Goal: Information Seeking & Learning: Learn about a topic

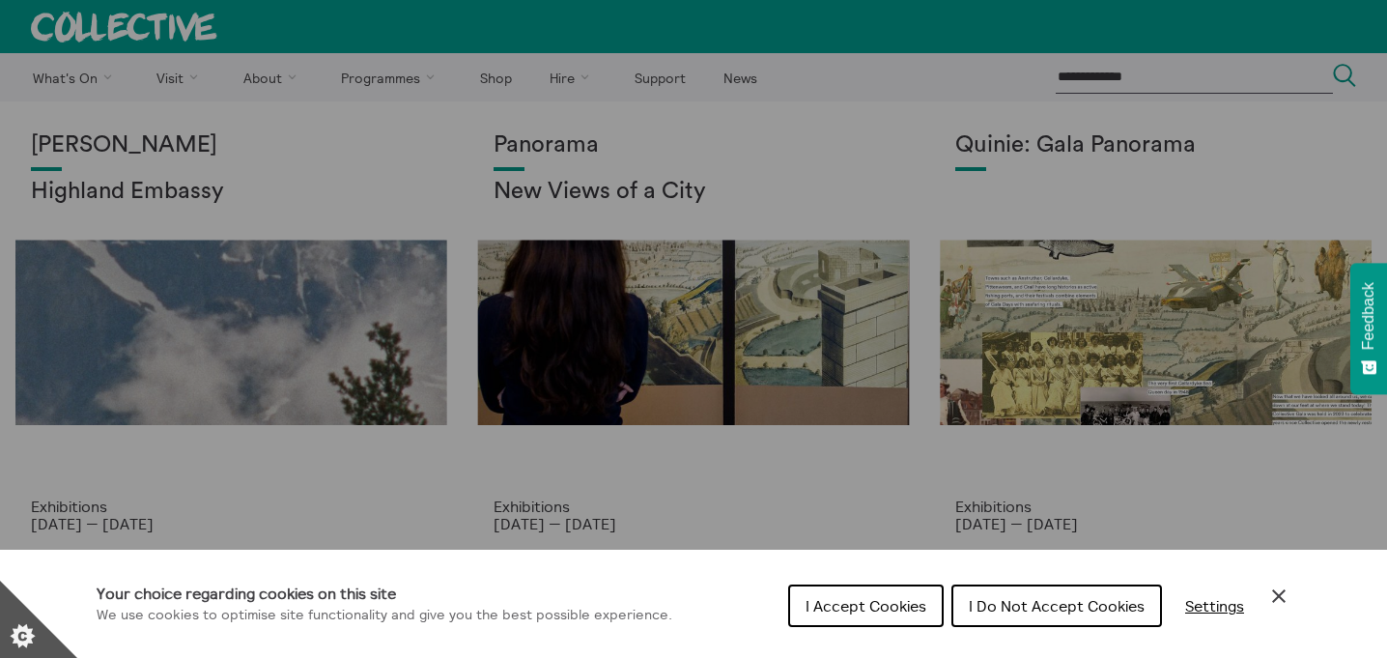
click at [1275, 592] on icon "Close Cookie Control" at bounding box center [1279, 596] width 14 height 14
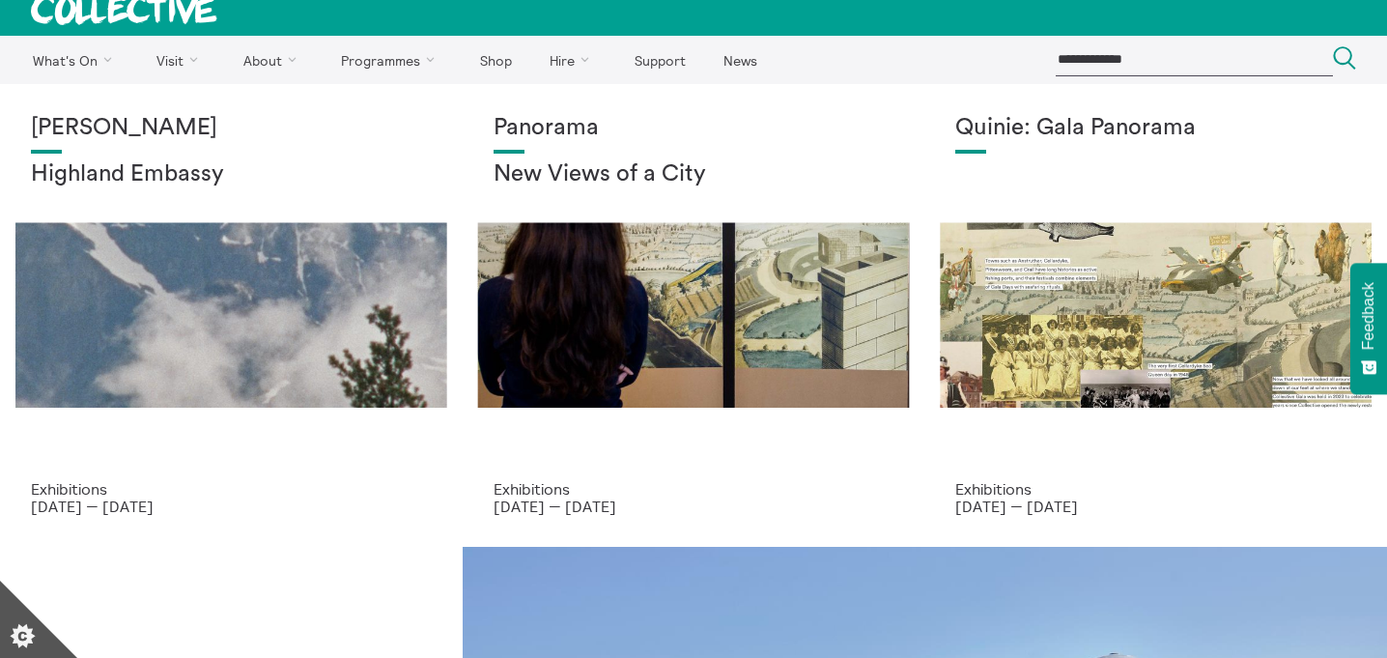
scroll to position [18, 0]
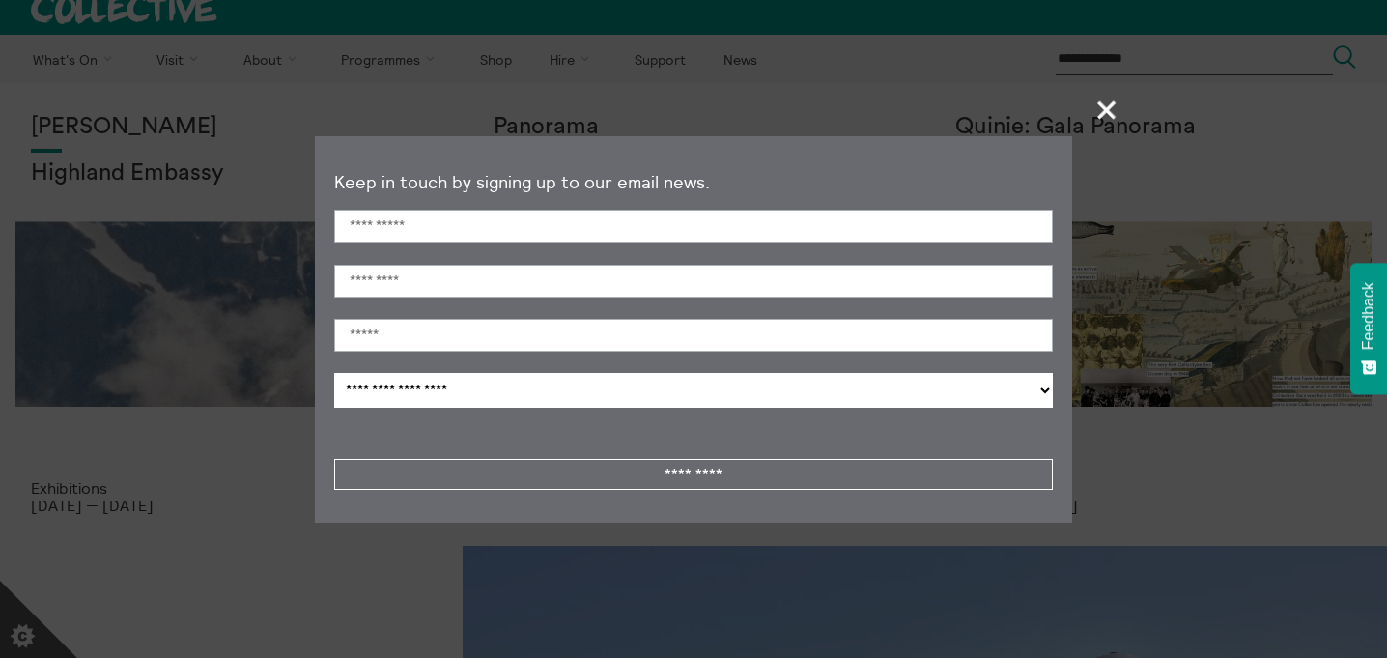
click at [1103, 112] on span "+" at bounding box center [1107, 109] width 57 height 57
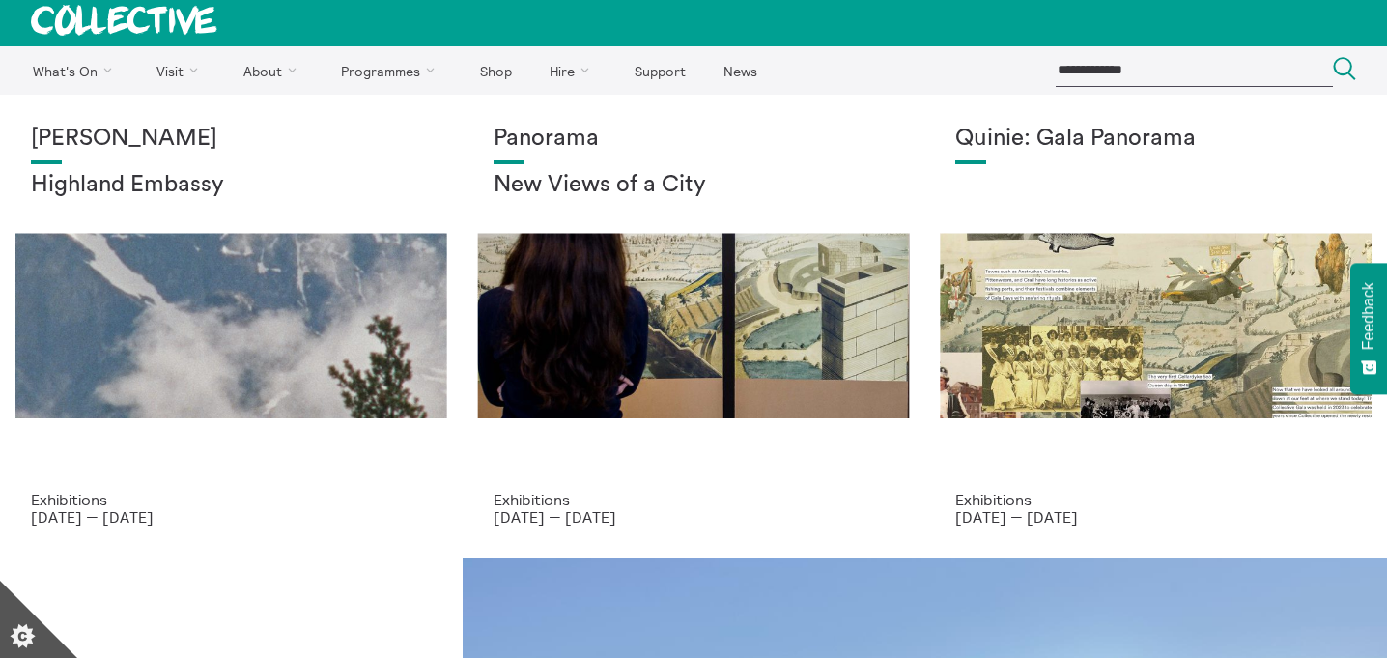
scroll to position [0, 0]
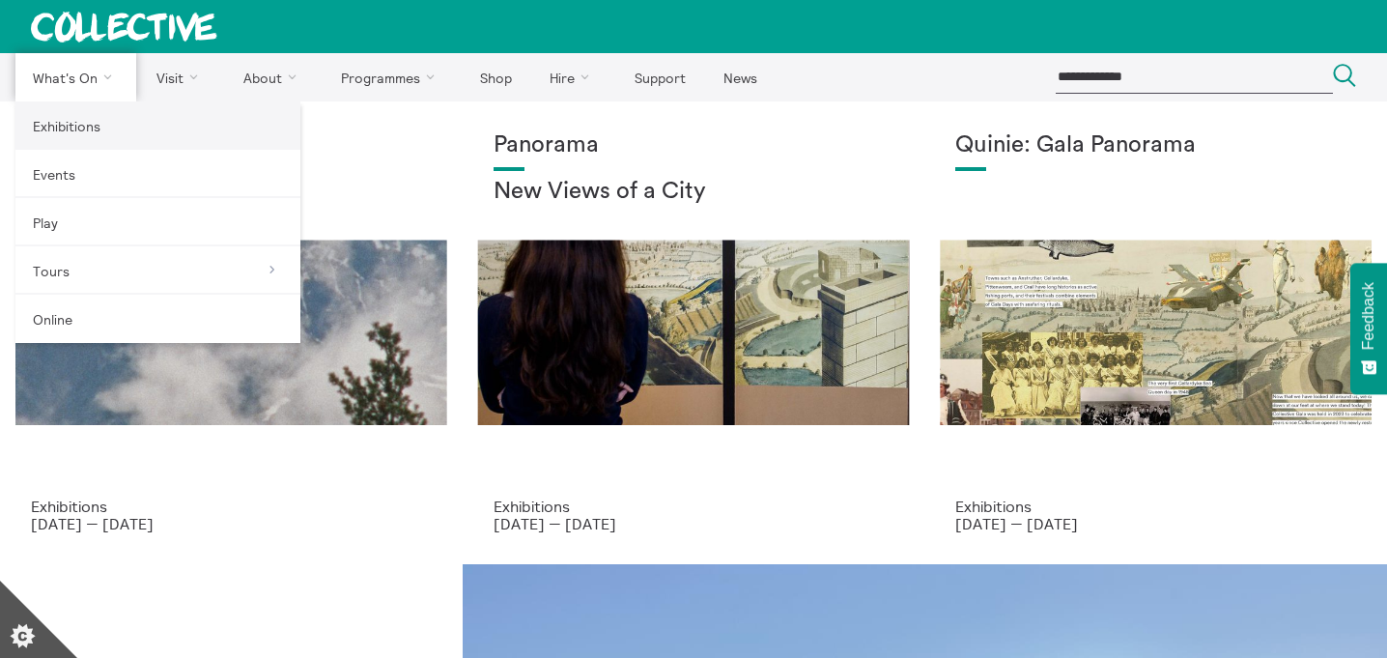
click at [87, 128] on link "Exhibitions" at bounding box center [157, 125] width 285 height 48
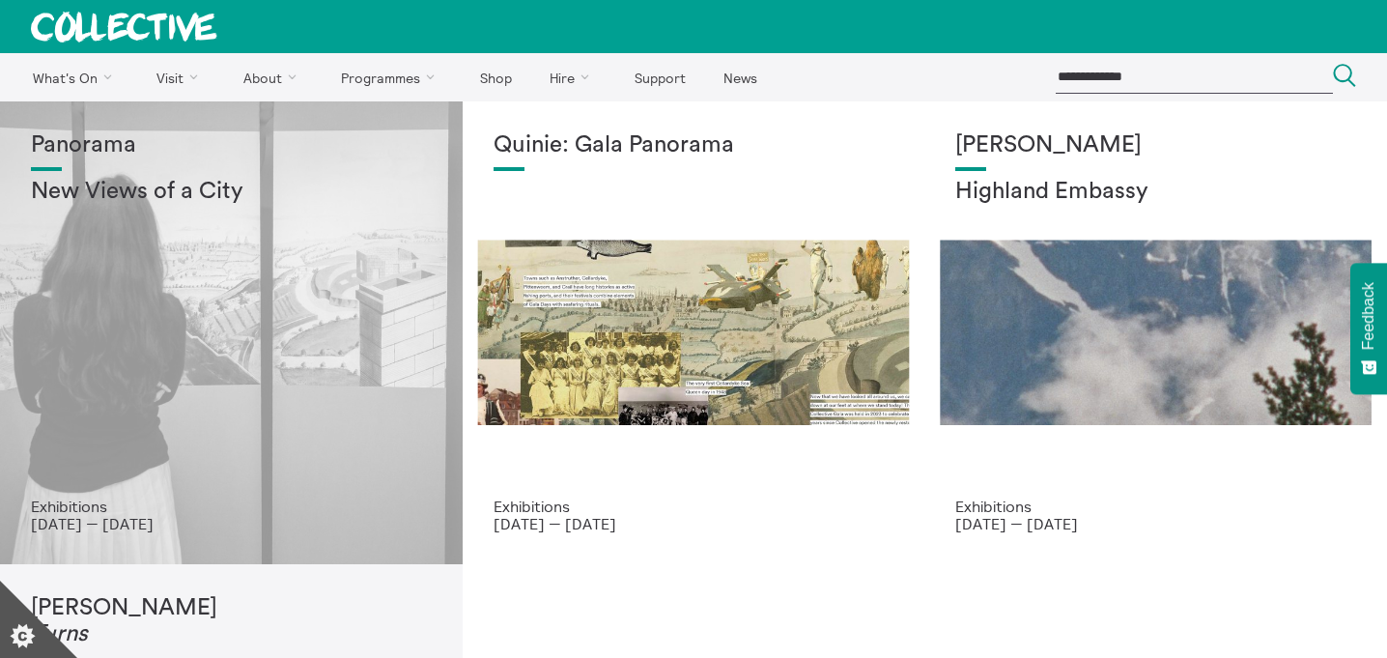
click at [203, 198] on h2 "New Views of a City" at bounding box center [231, 192] width 401 height 27
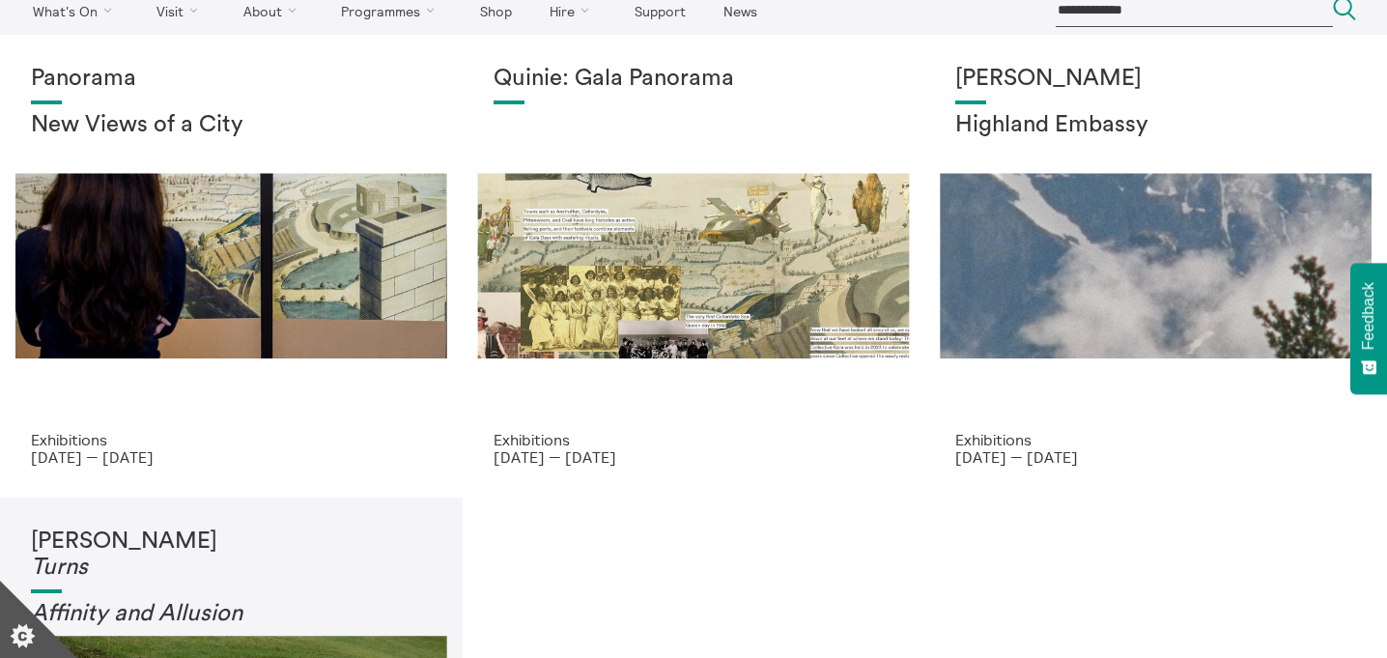
scroll to position [80, 0]
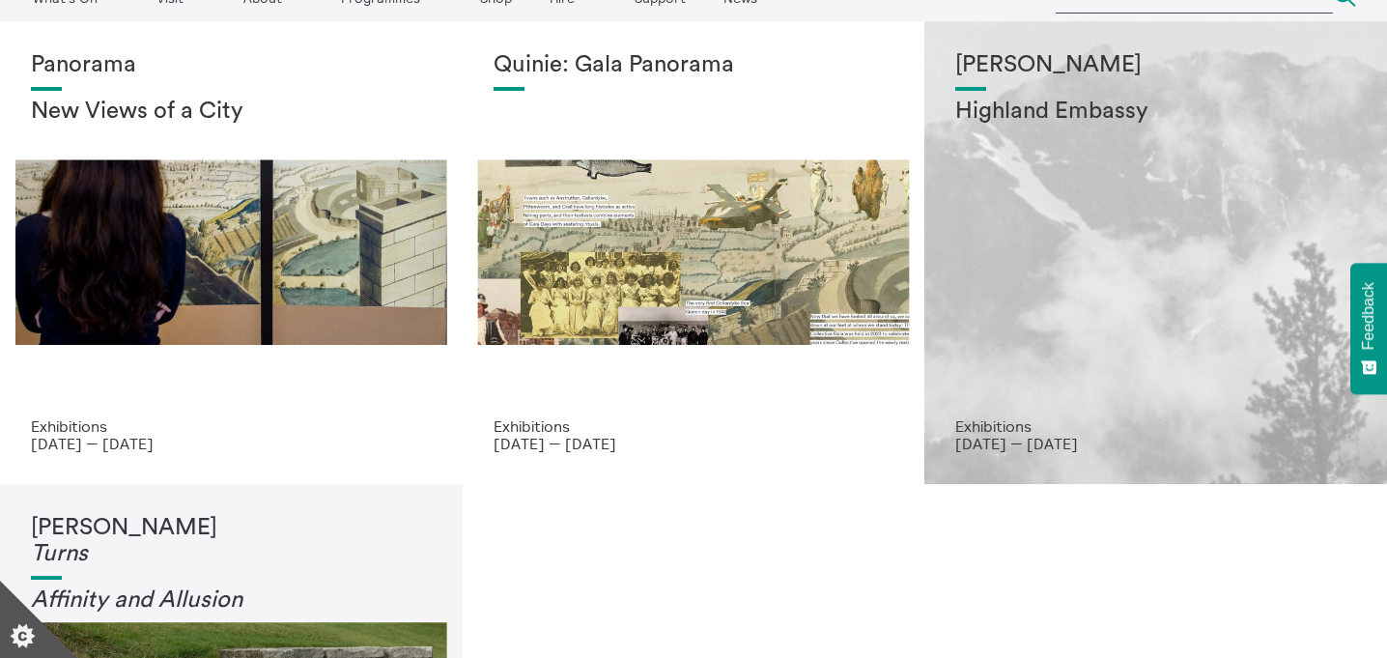
click at [1065, 254] on div "Shen Xin Highland Embassy" at bounding box center [1155, 234] width 401 height 365
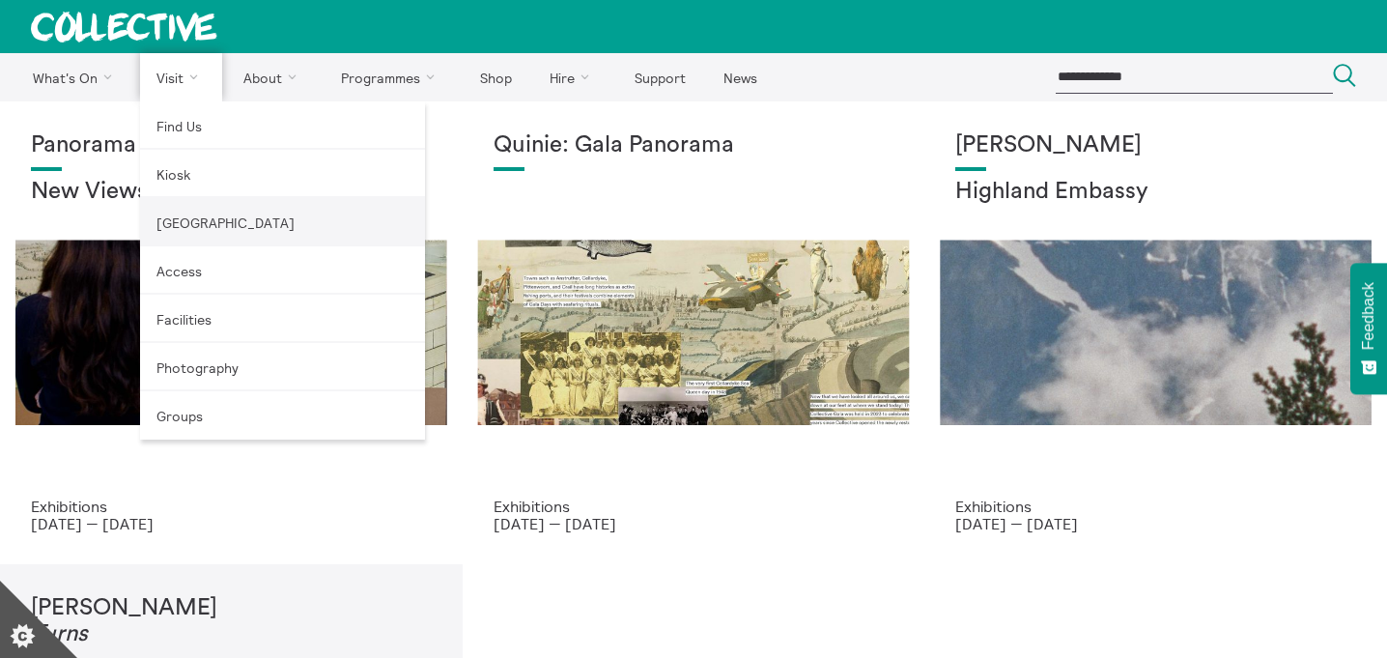
click at [198, 220] on link "[GEOGRAPHIC_DATA]" at bounding box center [282, 222] width 285 height 48
